Goal: Task Accomplishment & Management: Manage account settings

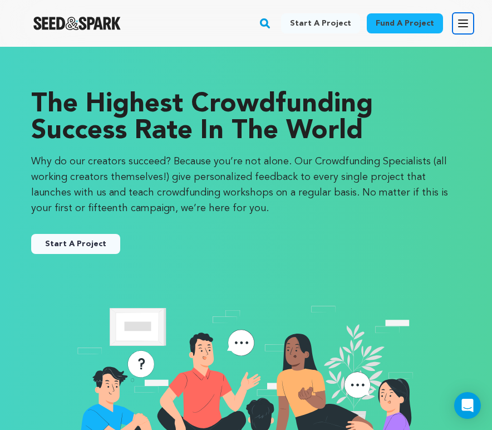
click at [458, 22] on icon "button" at bounding box center [463, 23] width 13 height 13
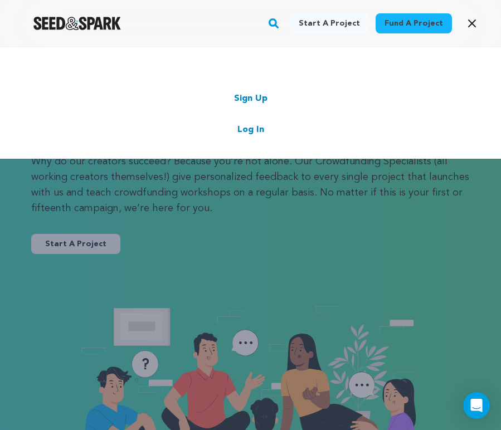
click at [253, 125] on link "Log In" at bounding box center [250, 129] width 27 height 13
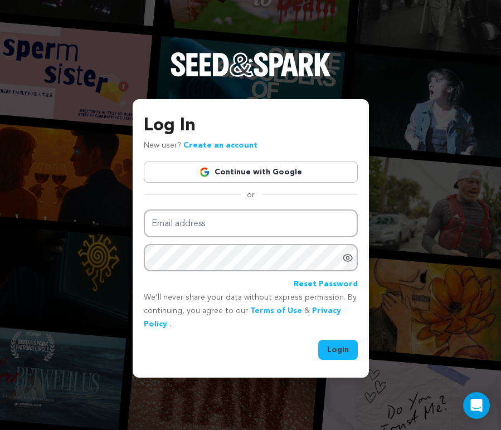
click at [236, 178] on link "Continue with Google" at bounding box center [251, 171] width 214 height 21
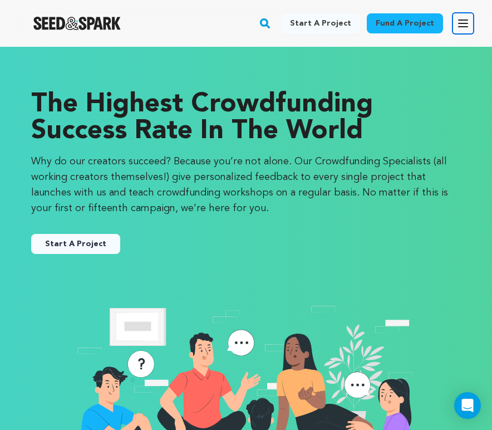
click at [460, 21] on icon "button" at bounding box center [463, 23] width 13 height 13
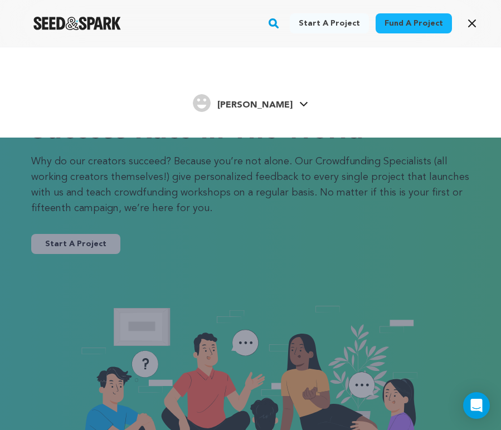
click at [279, 102] on span "[PERSON_NAME]" at bounding box center [254, 105] width 75 height 9
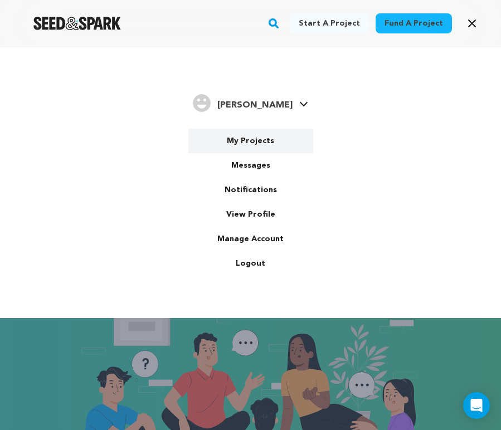
click at [254, 140] on link "My Projects" at bounding box center [250, 141] width 125 height 24
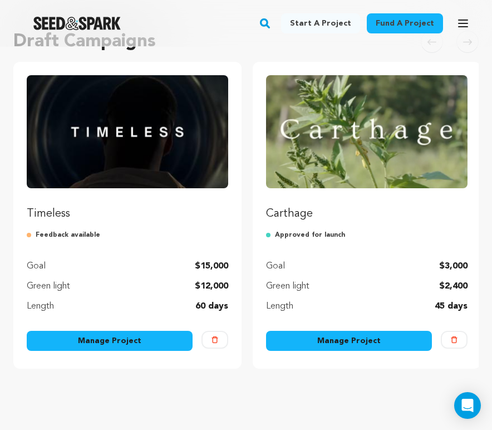
scroll to position [164, 0]
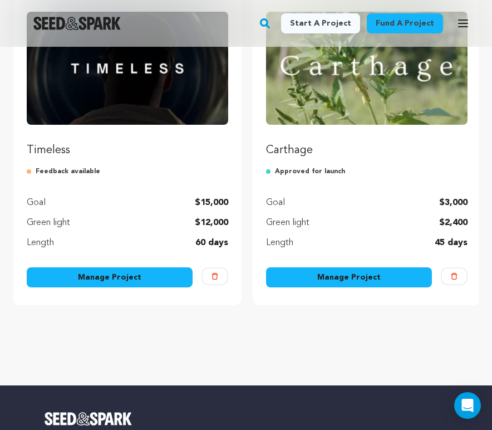
click at [353, 276] on link "Manage Project" at bounding box center [349, 277] width 166 height 20
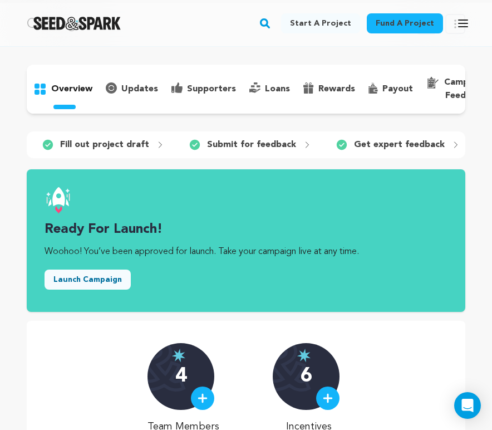
scroll to position [41, 0]
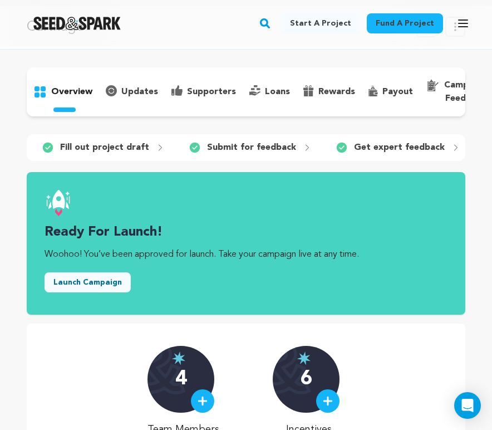
click at [122, 92] on p "updates" at bounding box center [139, 91] width 37 height 13
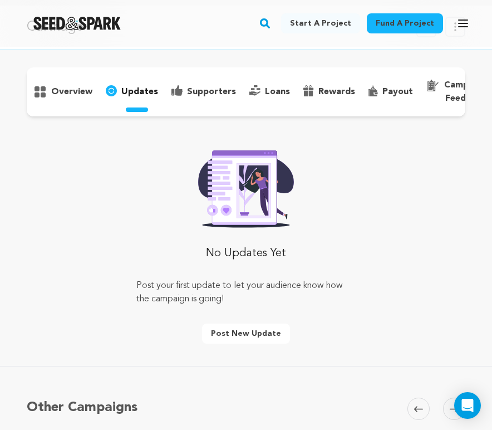
click at [327, 99] on div "rewards" at bounding box center [329, 92] width 65 height 18
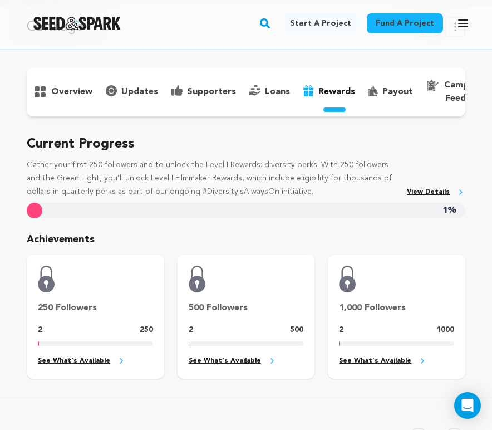
click at [387, 89] on p "payout" at bounding box center [398, 91] width 31 height 13
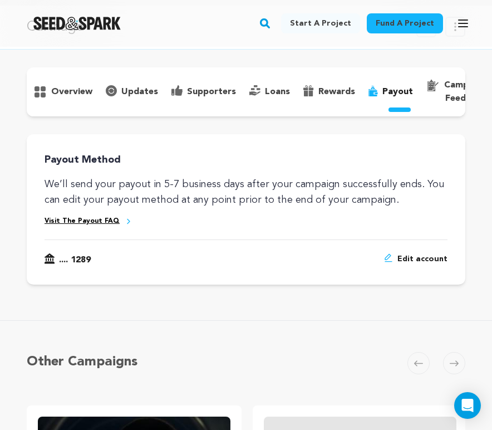
click at [130, 90] on p "updates" at bounding box center [139, 91] width 37 height 13
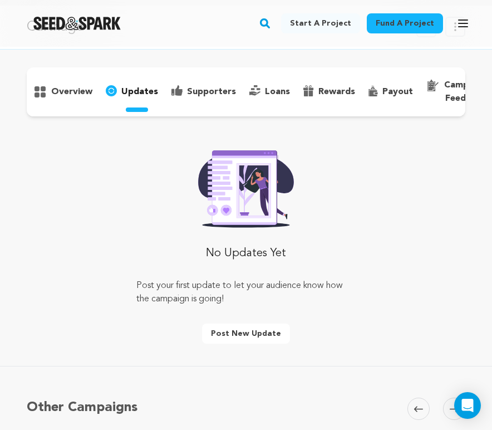
click at [46, 94] on icon at bounding box center [39, 91] width 13 height 13
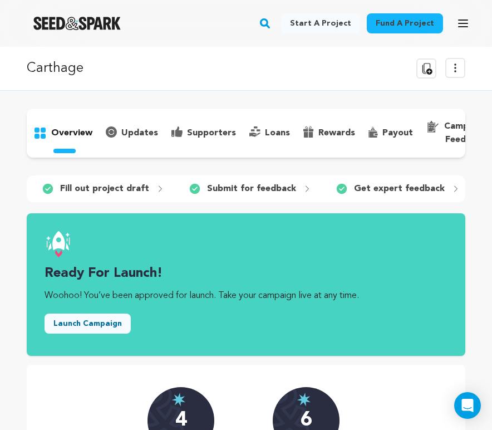
scroll to position [0, 21]
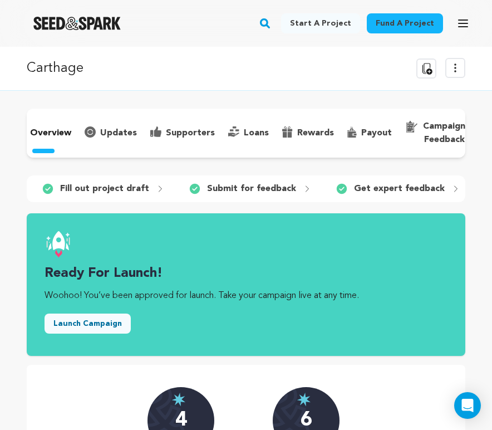
click at [429, 129] on p "campaign feedback" at bounding box center [444, 133] width 42 height 27
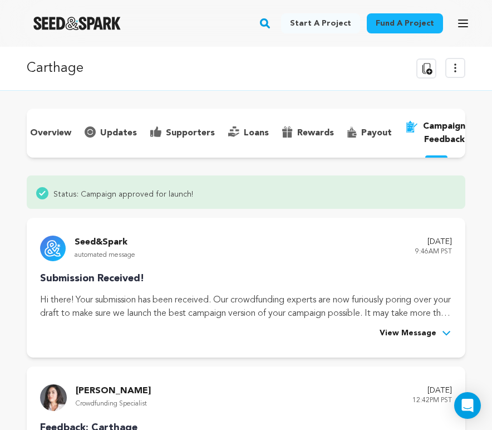
click at [453, 72] on icon at bounding box center [455, 67] width 13 height 13
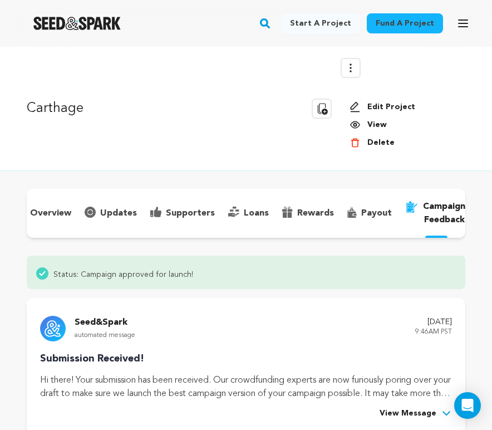
click at [388, 106] on link "Edit Project" at bounding box center [403, 106] width 107 height 11
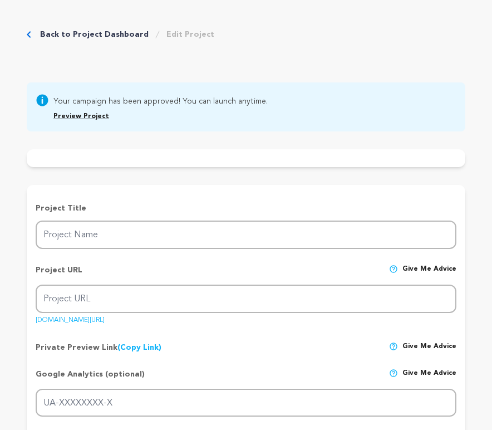
type input "Carthage"
type input "carthagefilm"
type input "G-KLJHNPJX6W"
type input "1940s, Waco, Texas. A young boy and his parents take refuge in an abandoned gas…"
type textarea "Carthage is an emotional exploration of home, loss, and resilience, inspired by…"
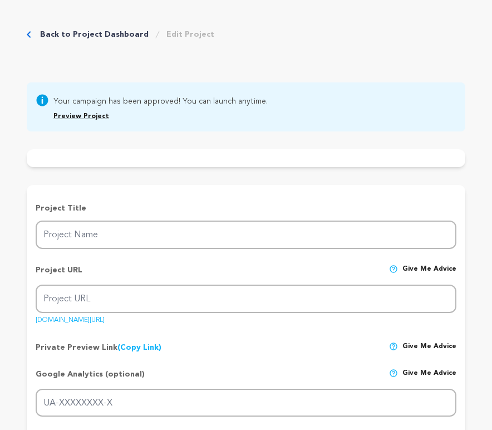
type textarea "This film is deeply personal to Linden, honoring his family's legacy and Texas …"
type textarea "University of Texas at Austin"
radio input "true"
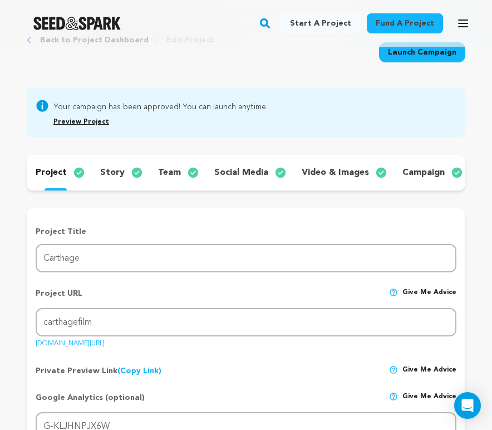
scroll to position [40, 0]
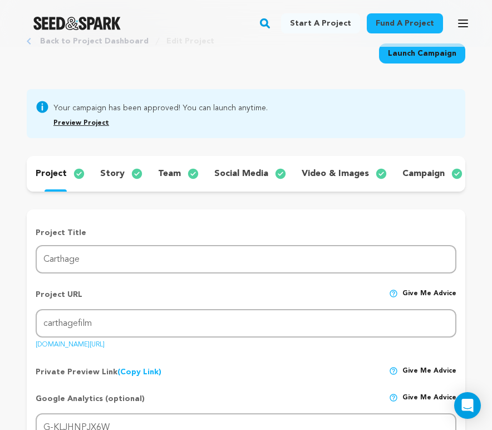
click at [111, 172] on p "story" at bounding box center [112, 173] width 24 height 13
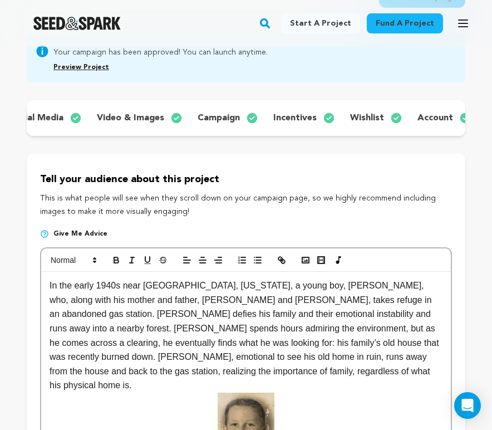
scroll to position [0, 292]
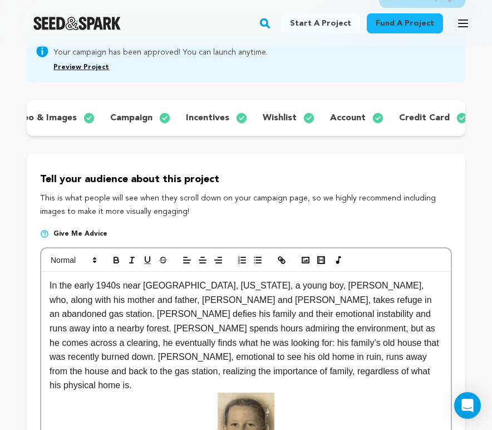
click at [280, 114] on p "wishlist" at bounding box center [280, 117] width 34 height 13
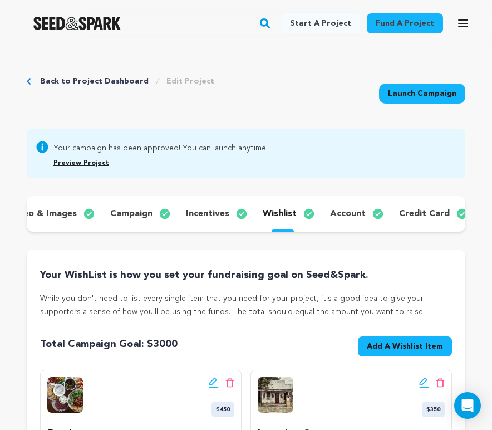
click at [352, 210] on p "account" at bounding box center [348, 213] width 36 height 13
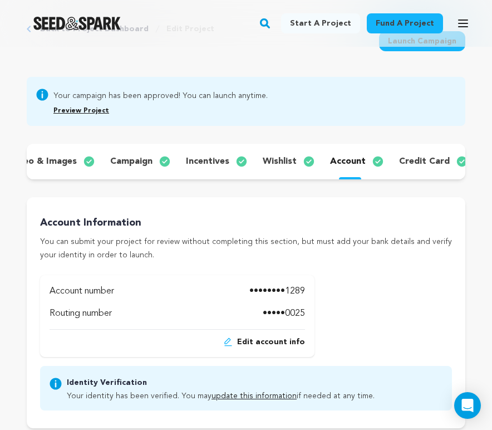
click at [122, 160] on p "campaign" at bounding box center [131, 161] width 42 height 13
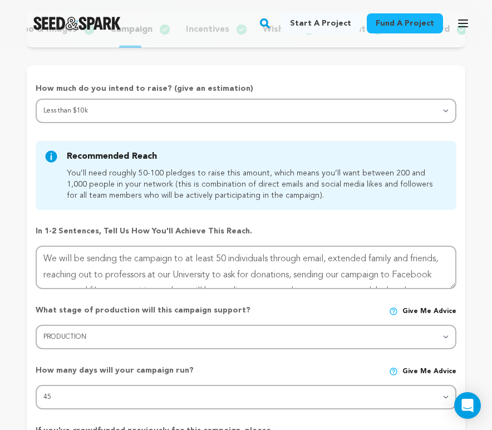
scroll to position [38, 0]
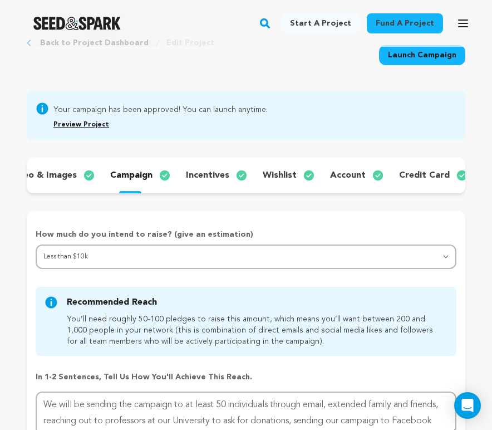
click at [204, 177] on p "incentives" at bounding box center [207, 175] width 43 height 13
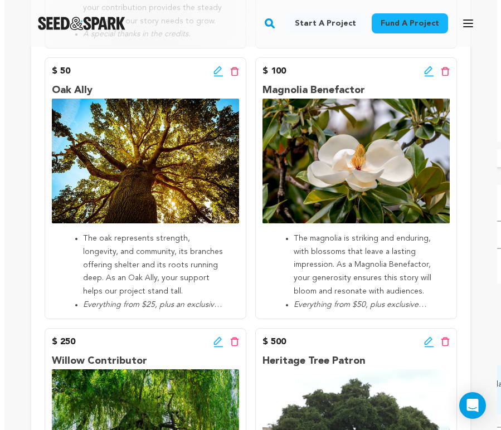
scroll to position [582, 0]
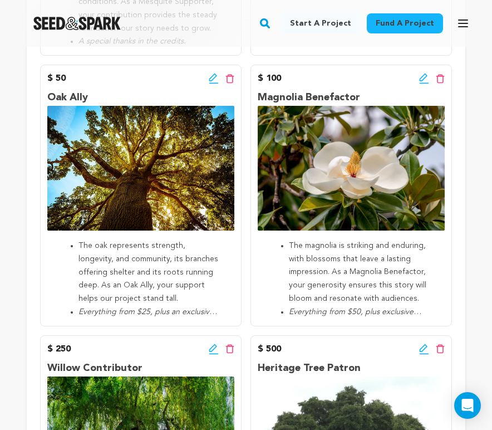
click at [213, 84] on icon at bounding box center [214, 78] width 10 height 11
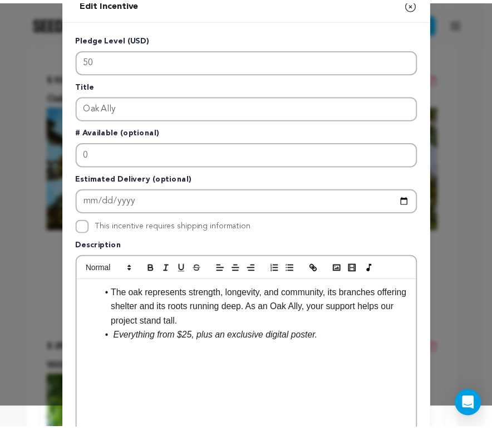
scroll to position [0, 0]
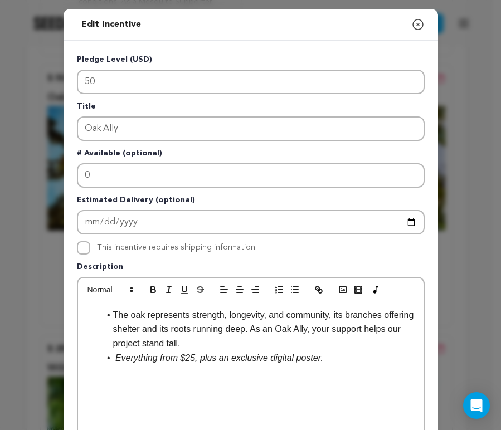
click at [411, 24] on icon "button" at bounding box center [417, 24] width 13 height 13
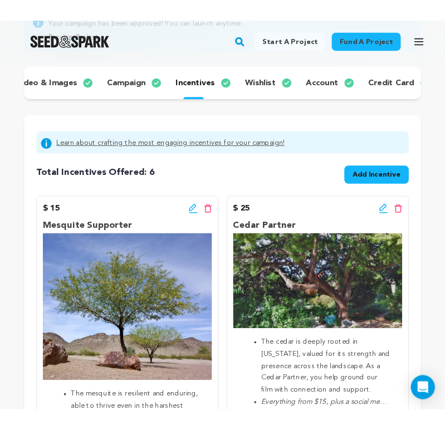
scroll to position [139, 0]
